Goal: Transaction & Acquisition: Purchase product/service

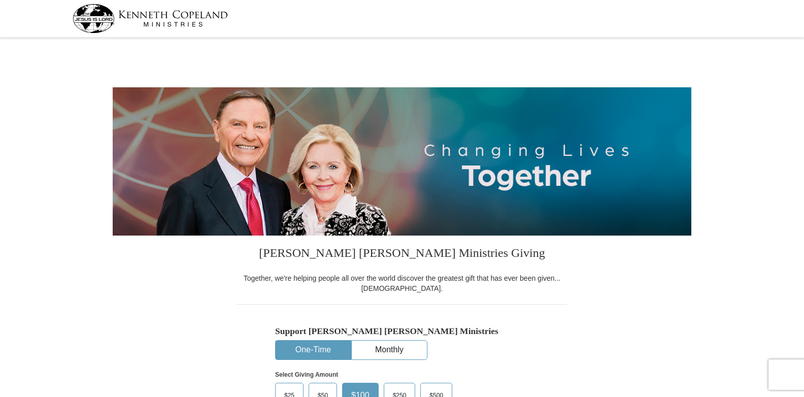
select select "MD"
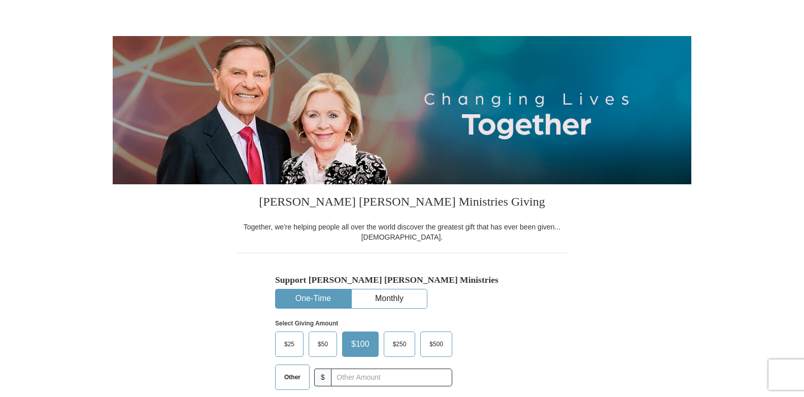
scroll to position [135, 0]
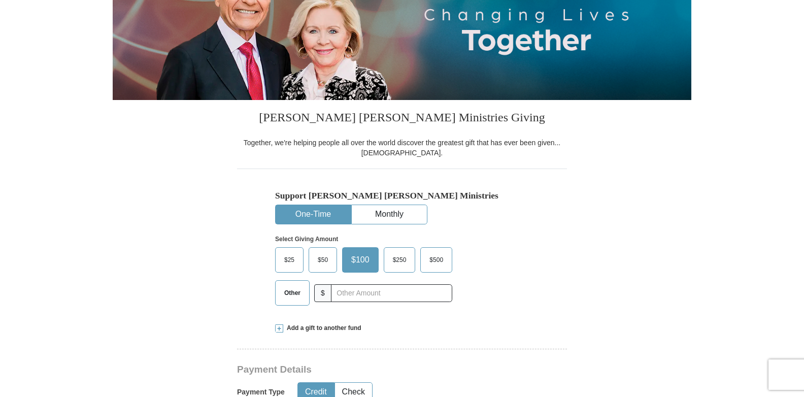
click at [432, 258] on span "$500" at bounding box center [436, 259] width 24 height 15
click at [0, 0] on input "$500" at bounding box center [0, 0] width 0 height 0
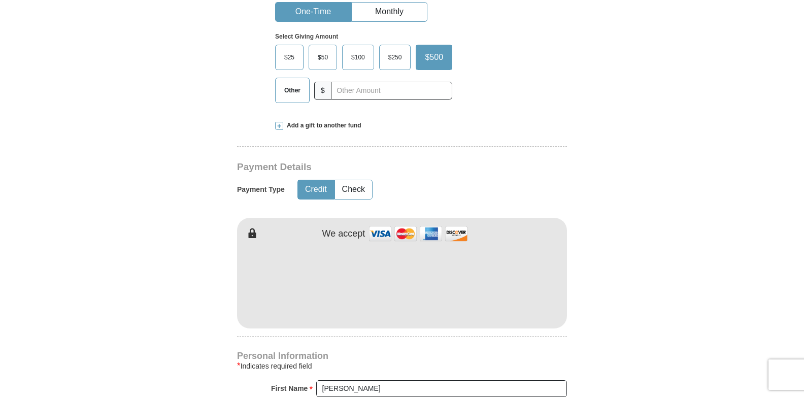
scroll to position [338, 0]
click at [358, 191] on button "Check" at bounding box center [353, 189] width 37 height 19
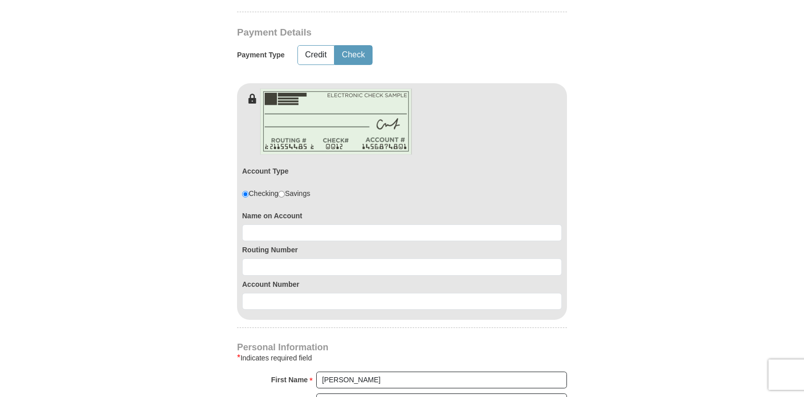
scroll to position [473, 0]
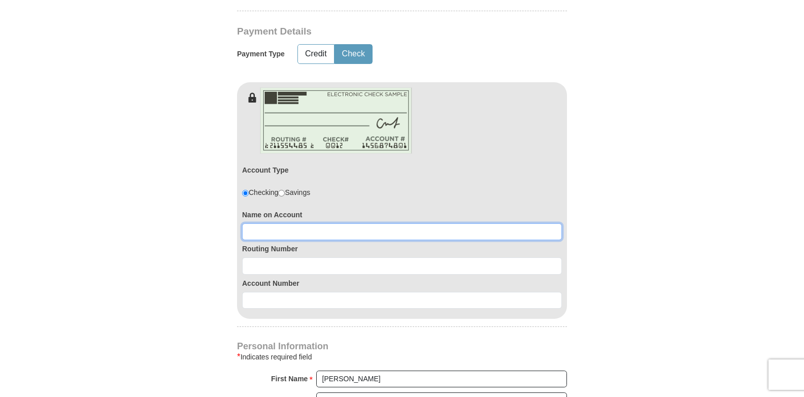
click at [344, 233] on input at bounding box center [402, 231] width 320 height 17
type input "j"
type input "[PERSON_NAME]"
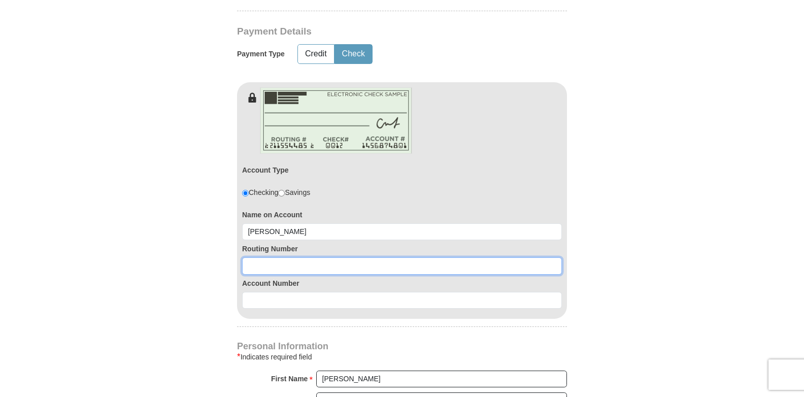
click at [323, 267] on input at bounding box center [402, 265] width 320 height 17
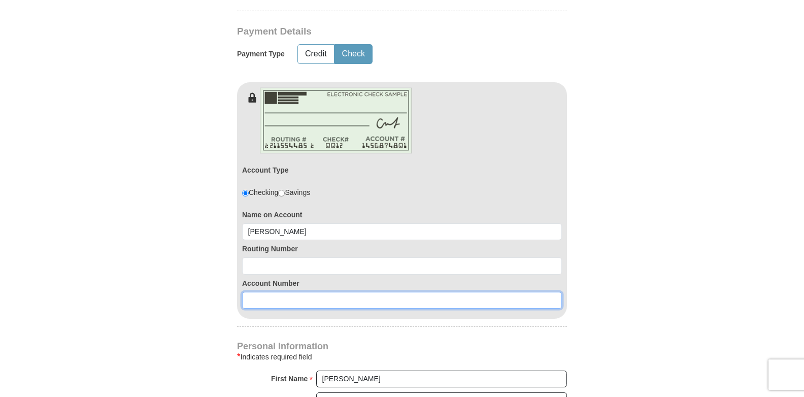
click at [303, 300] on input at bounding box center [402, 300] width 320 height 17
type input "7053017"
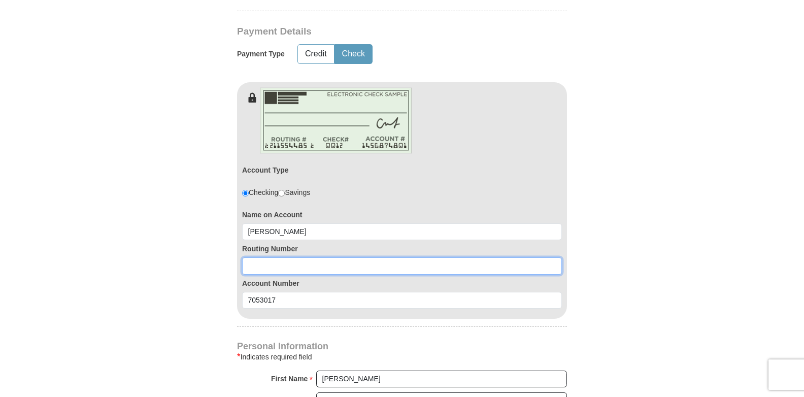
click at [287, 266] on input at bounding box center [402, 265] width 320 height 17
click at [281, 262] on input at bounding box center [402, 265] width 320 height 17
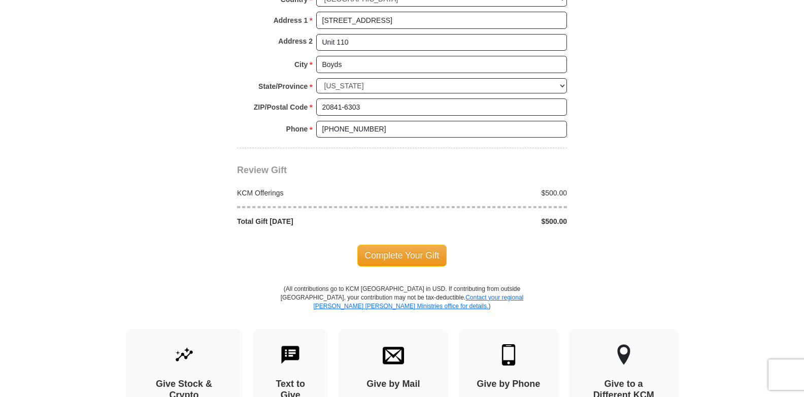
scroll to position [947, 0]
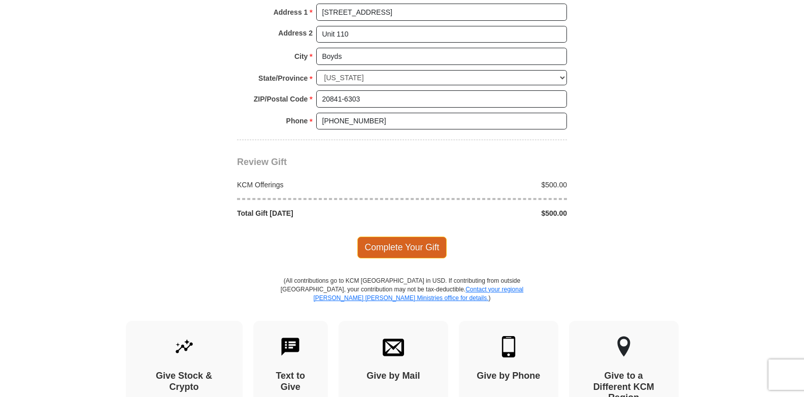
type input "055002707"
click at [407, 243] on span "Complete Your Gift" at bounding box center [402, 246] width 90 height 21
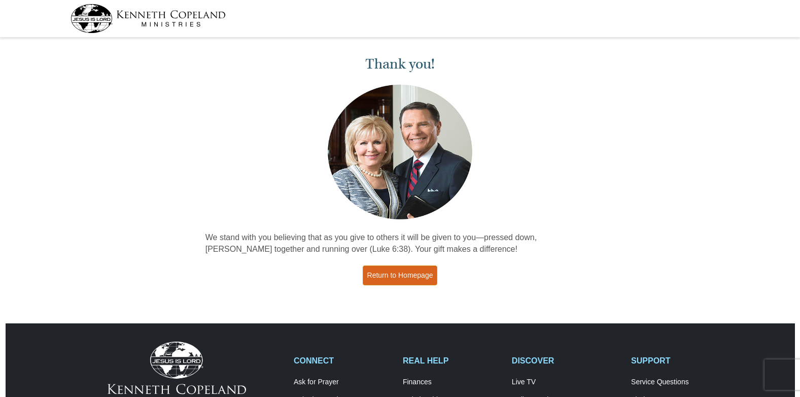
click at [415, 278] on link "Return to Homepage" at bounding box center [400, 275] width 75 height 20
click at [393, 274] on link "Return to Homepage" at bounding box center [400, 275] width 75 height 20
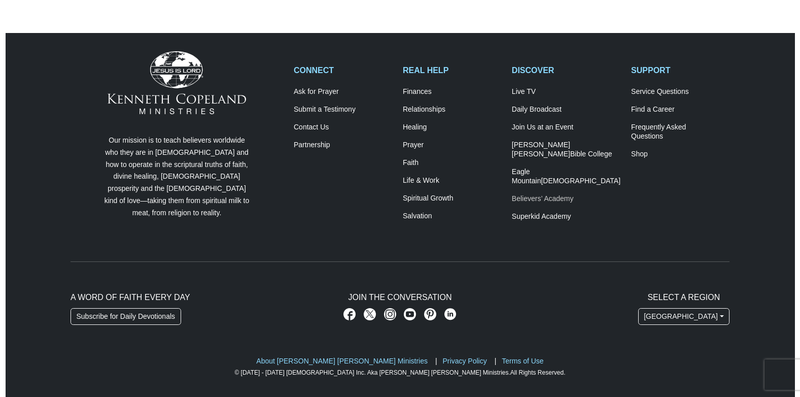
scroll to position [297, 0]
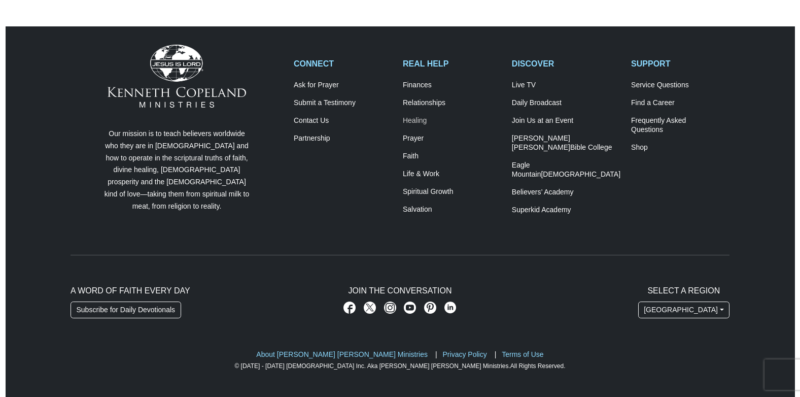
click at [416, 122] on link "Healing" at bounding box center [452, 120] width 98 height 9
